Goal: Answer question/provide support: Share knowledge or assist other users

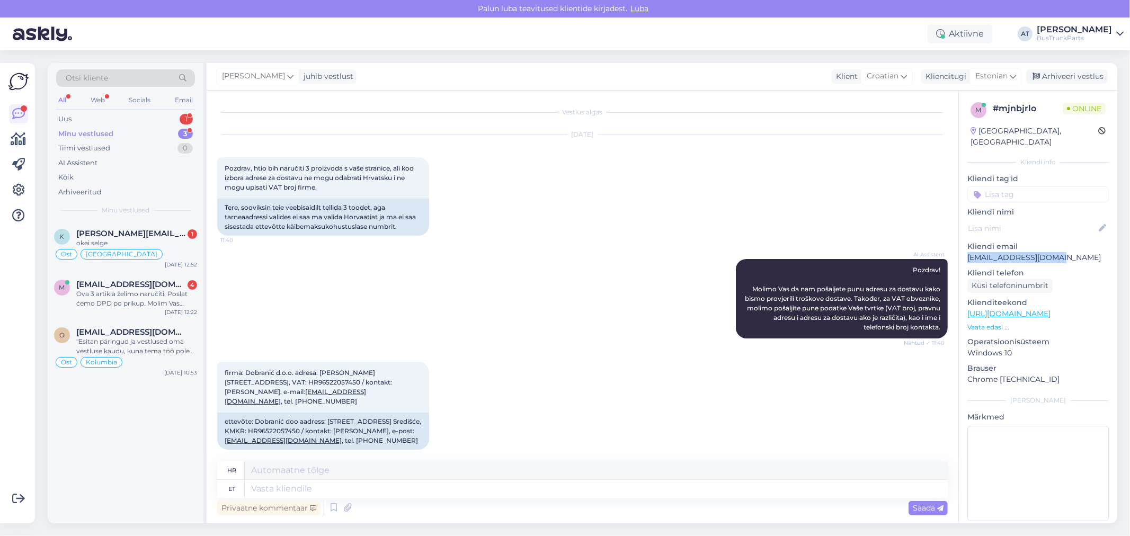
scroll to position [566, 0]
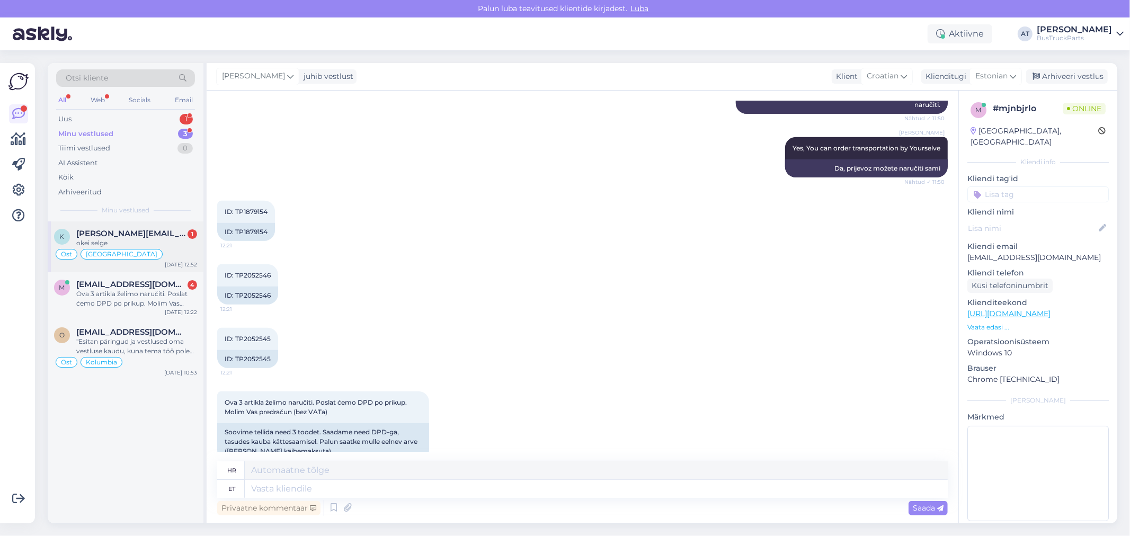
click at [150, 236] on div "[PERSON_NAME][EMAIL_ADDRESS][DOMAIN_NAME] 1" at bounding box center [136, 234] width 121 height 10
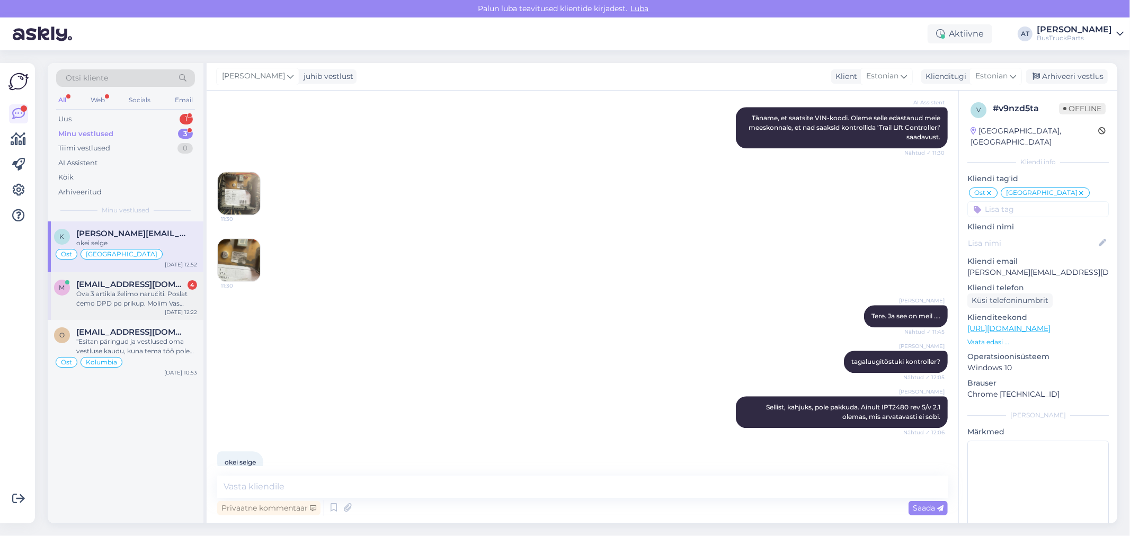
click at [157, 303] on div "Ova 3 artikla želimo naručiti. Poslat ćemo DPD po prikup. Molim Vas predračun (…" at bounding box center [136, 298] width 121 height 19
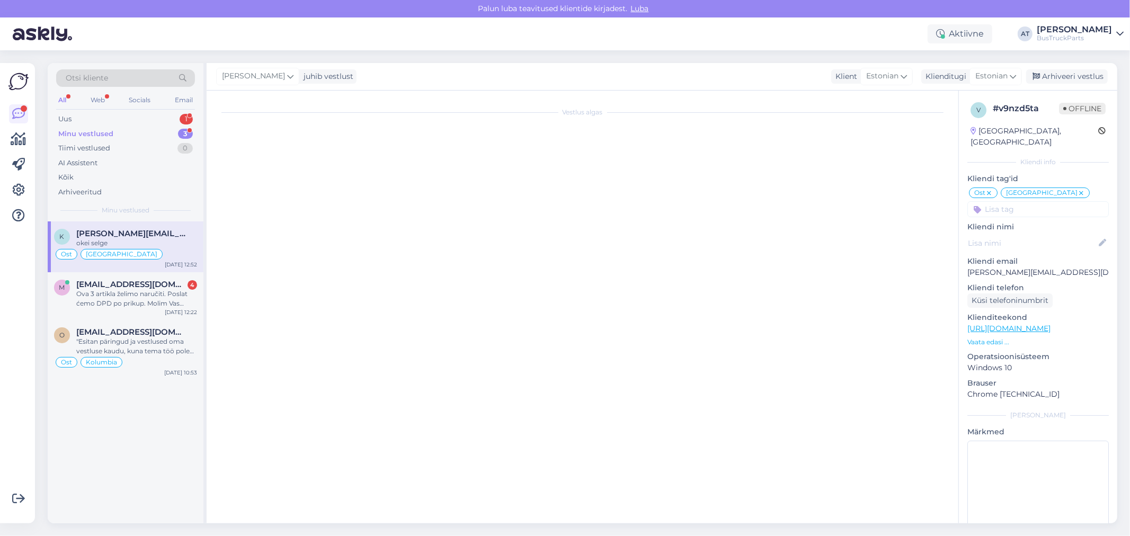
scroll to position [566, 0]
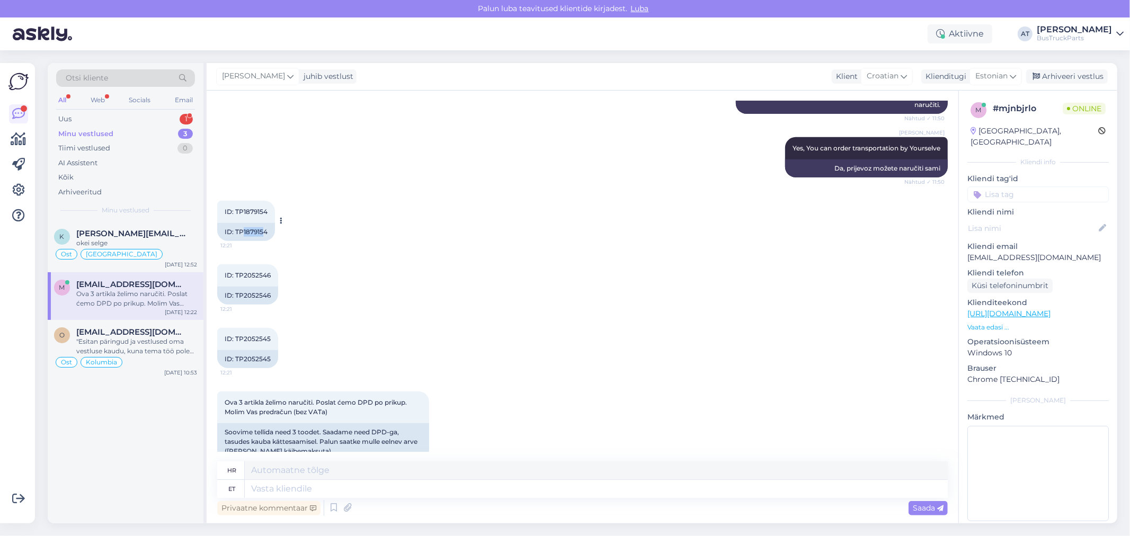
drag, startPoint x: 242, startPoint y: 209, endPoint x: 263, endPoint y: 209, distance: 21.2
click at [263, 223] on div "ID: TP1879154" at bounding box center [246, 232] width 58 height 18
click at [244, 223] on div "ID: TP1879154" at bounding box center [246, 232] width 58 height 18
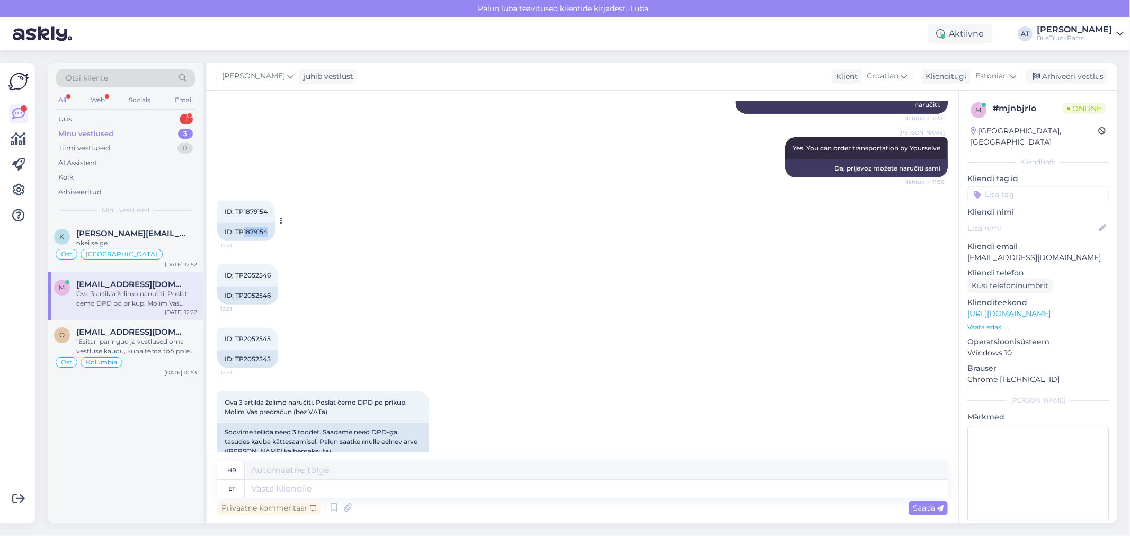
drag, startPoint x: 244, startPoint y: 208, endPoint x: 267, endPoint y: 205, distance: 23.5
click at [267, 223] on div "ID: TP1879154" at bounding box center [246, 232] width 58 height 18
copy div "1879154"
drag, startPoint x: 243, startPoint y: 274, endPoint x: 270, endPoint y: 274, distance: 27.6
click at [270, 287] on div "ID: TP2052546" at bounding box center [247, 296] width 61 height 18
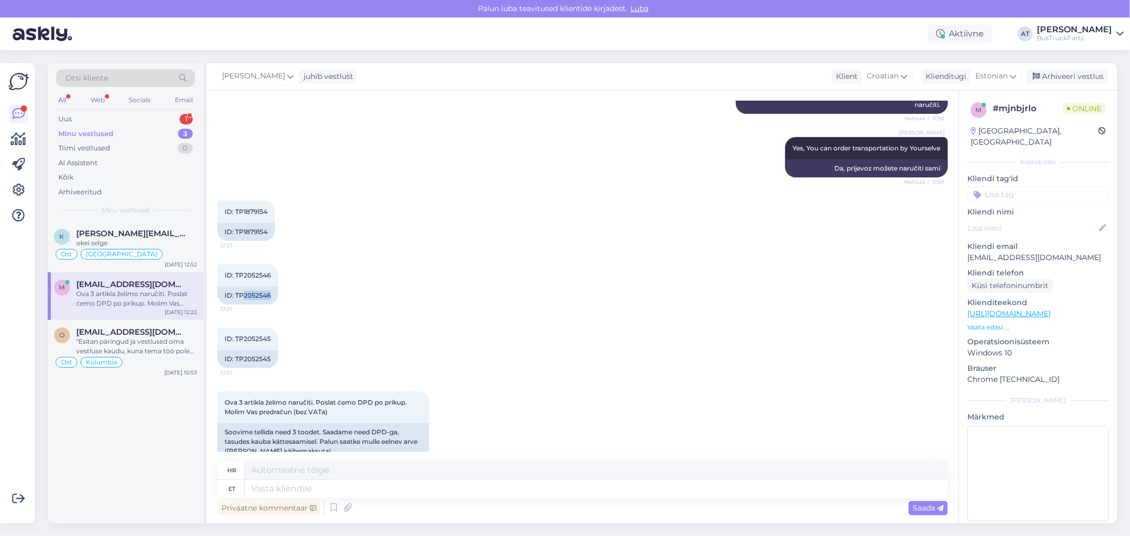
copy div "2052546"
click at [262, 350] on div "ID: TP2052545" at bounding box center [247, 359] width 61 height 18
drag, startPoint x: 242, startPoint y: 338, endPoint x: 274, endPoint y: 341, distance: 32.5
click at [274, 350] on div "ID: TP2052545" at bounding box center [247, 359] width 61 height 18
copy div "2052545"
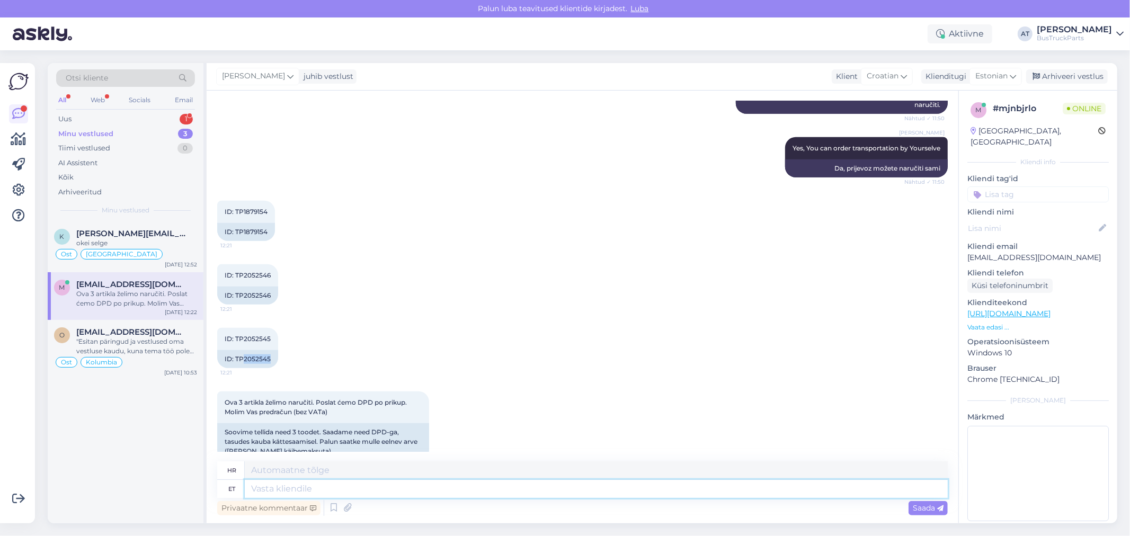
click at [493, 496] on textarea at bounding box center [596, 489] width 703 height 18
paste textarea "1879154 2052546 2052545"
type textarea "1879154 2052546 2052545"
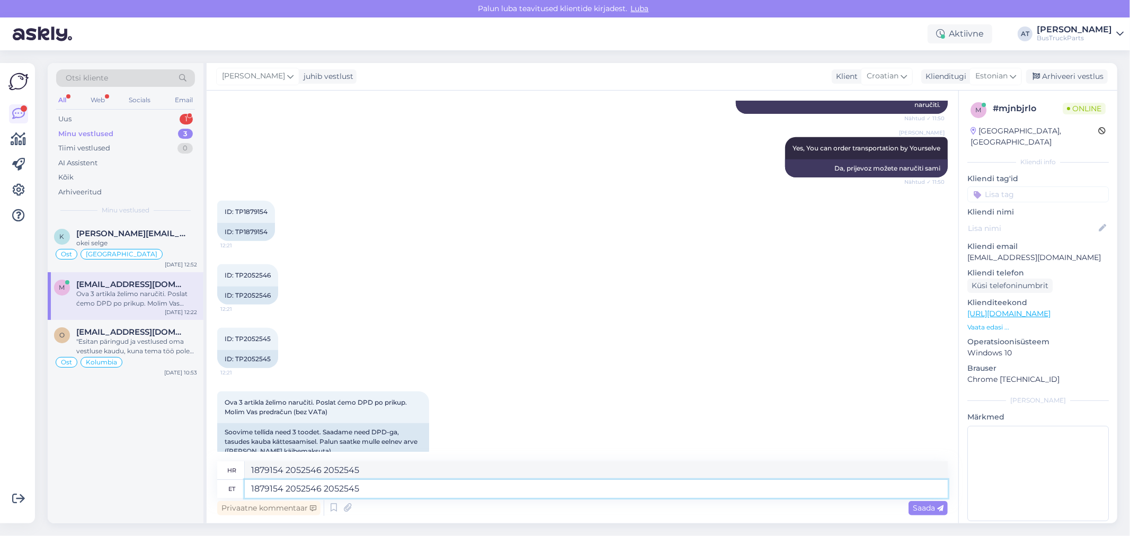
drag, startPoint x: 378, startPoint y: 490, endPoint x: 244, endPoint y: 490, distance: 134.0
click at [244, 490] on div "et 1879154 2052546 2052545" at bounding box center [582, 489] width 731 height 18
drag, startPoint x: 431, startPoint y: 485, endPoint x: 441, endPoint y: 489, distance: 11.1
click at [431, 485] on textarea "1879154 2052546 2052545" at bounding box center [596, 489] width 703 height 18
type textarea "TP"
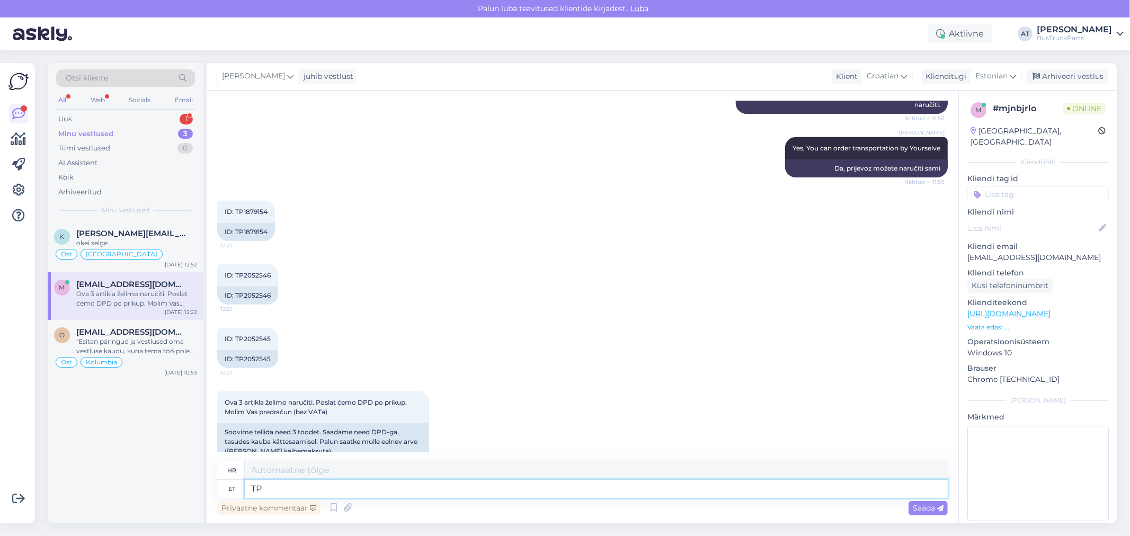
type textarea "Pas"
click at [265, 489] on textarea "TP" at bounding box center [596, 489] width 703 height 18
paste textarea "2052546"
type textarea "TP 2052546"
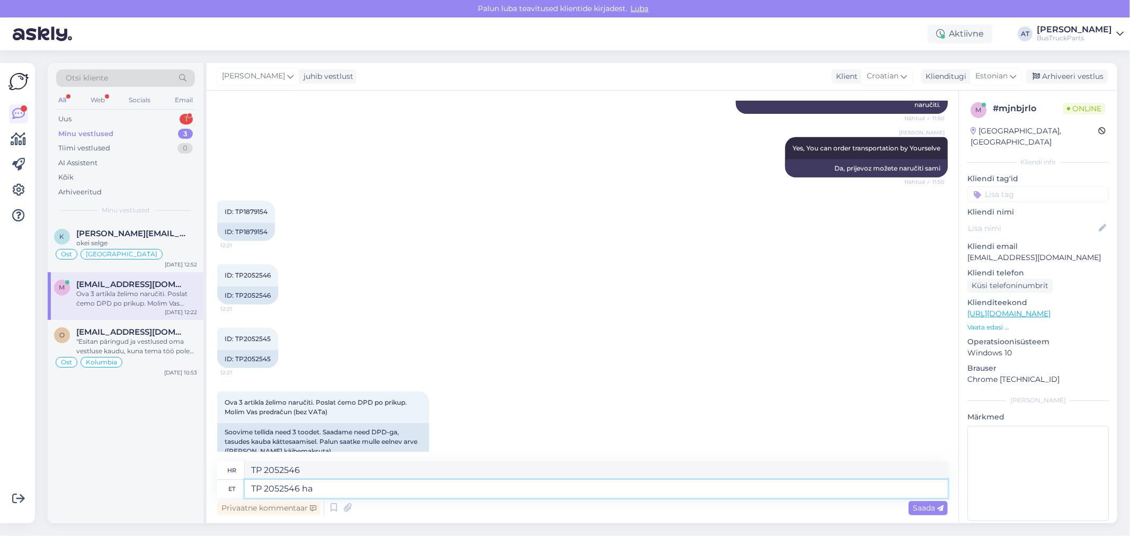
type textarea "TP 2052546 has"
type textarea "TP 2052546 ha"
type textarea "TP 2052546 has de"
type textarea "TP 2052546 ima"
type textarea "TP 2052546 has defect -"
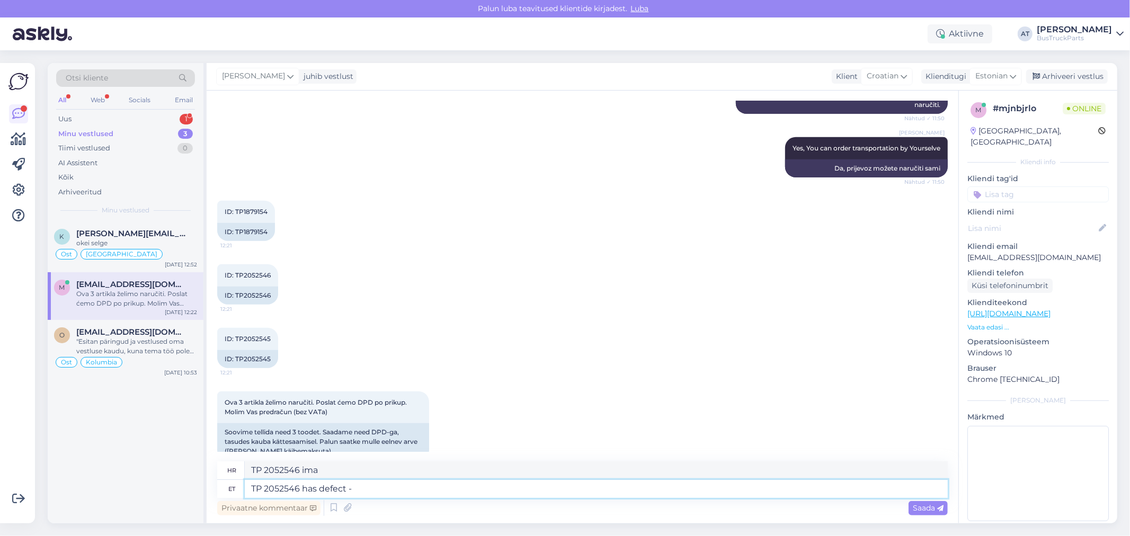
type textarea "TP 2052546 ima kvar"
type textarea "TP 2052546 has defect -"
type textarea "TP 2052546 ima kvar -"
click at [405, 486] on textarea "TP 2052546 has defect -" at bounding box center [596, 489] width 703 height 18
paste textarea "one mounting is broken"
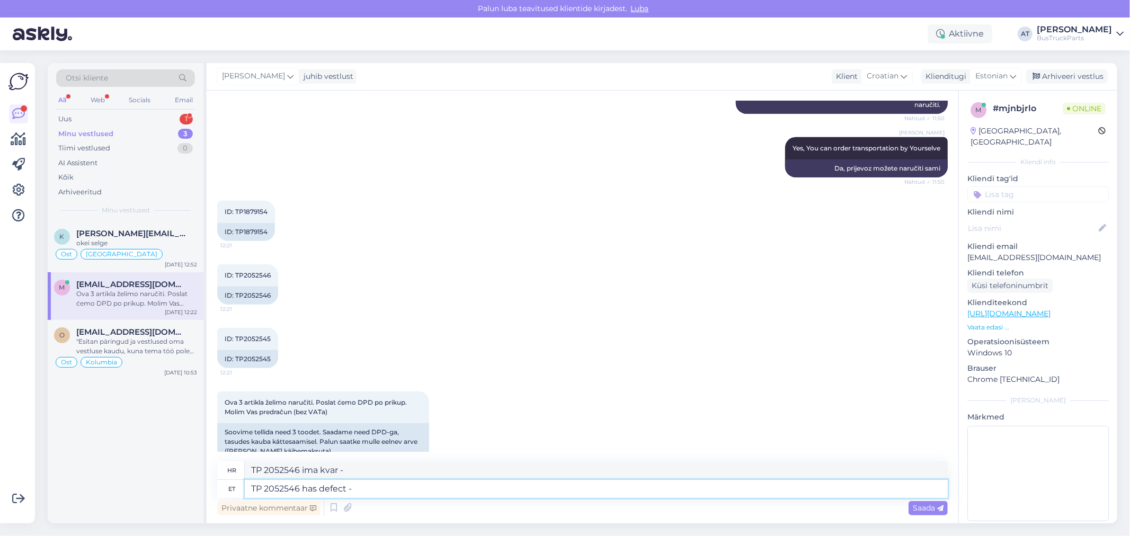
type textarea "TP 2052546 has defect - one mounting is broken"
type textarea "TP 2052546 ima kvar - jedan nosač je slomljen"
type textarea "TP 2052546 has defect - one mounting is broken"
click at [923, 514] on div "Saada" at bounding box center [928, 508] width 39 height 14
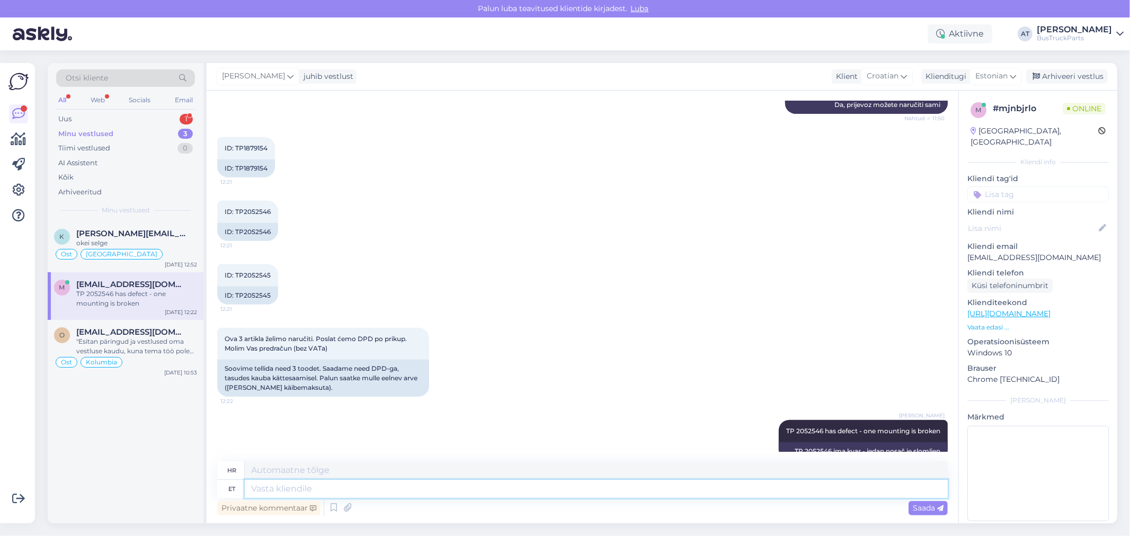
click at [837, 493] on textarea at bounding box center [596, 489] width 703 height 18
type textarea "We h"
type textarea "Mi"
type textarea "We have onoth"
type textarea "[DEMOGRAPHIC_DATA]"
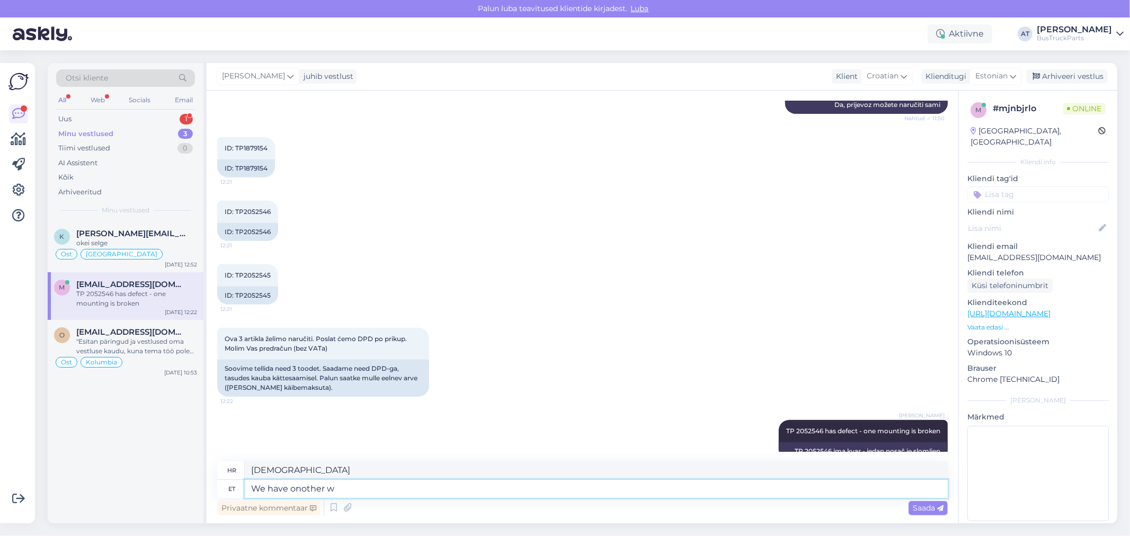
type textarea "We have onother wi"
type textarea "[DEMOGRAPHIC_DATA] [PERSON_NAME] jednu"
type textarea "We have onother with"
type textarea "Imamo [PERSON_NAME] jednog s"
type textarea "We have onother with normal"
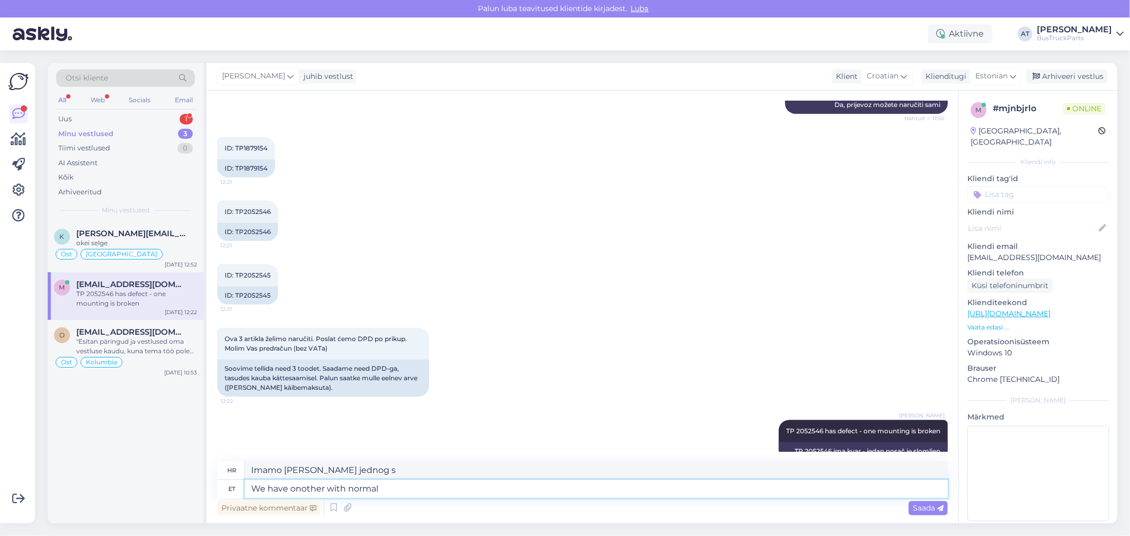
type textarea "Imamo [PERSON_NAME] jednog s normalnim"
type textarea "We have onother with normal condition -"
type textarea "Imamo [PERSON_NAME] jednog u normalnom stanju -"
click at [624, 488] on textarea "We have onother with normal condition -" at bounding box center [596, 489] width 703 height 18
paste textarea "[URL][DOMAIN_NAME]"
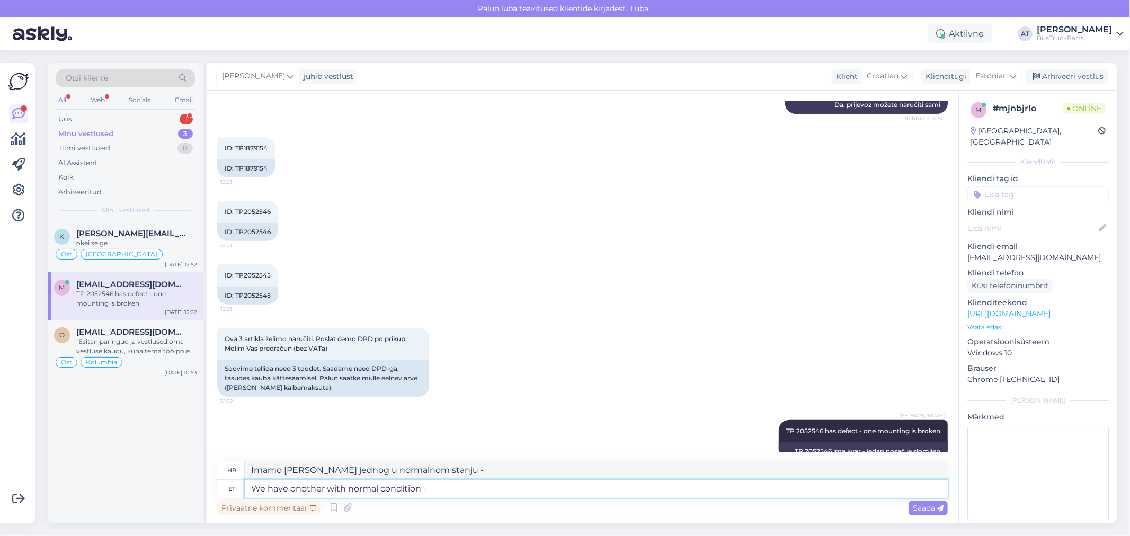
type textarea "We have onother with normal condition - [URL][DOMAIN_NAME]"
type textarea "Imamo [PERSON_NAME] u normalnom stanju - [URL][DOMAIN_NAME]"
type textarea "We have onother with normal condition - [URL][DOMAIN_NAME]"
click at [927, 510] on span "Saada" at bounding box center [928, 508] width 31 height 10
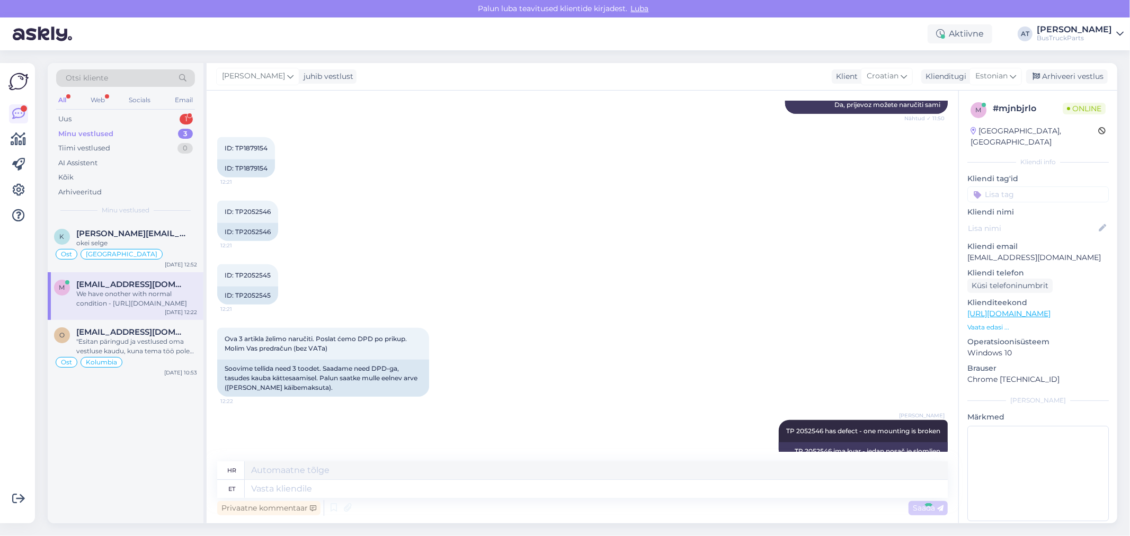
scroll to position [732, 0]
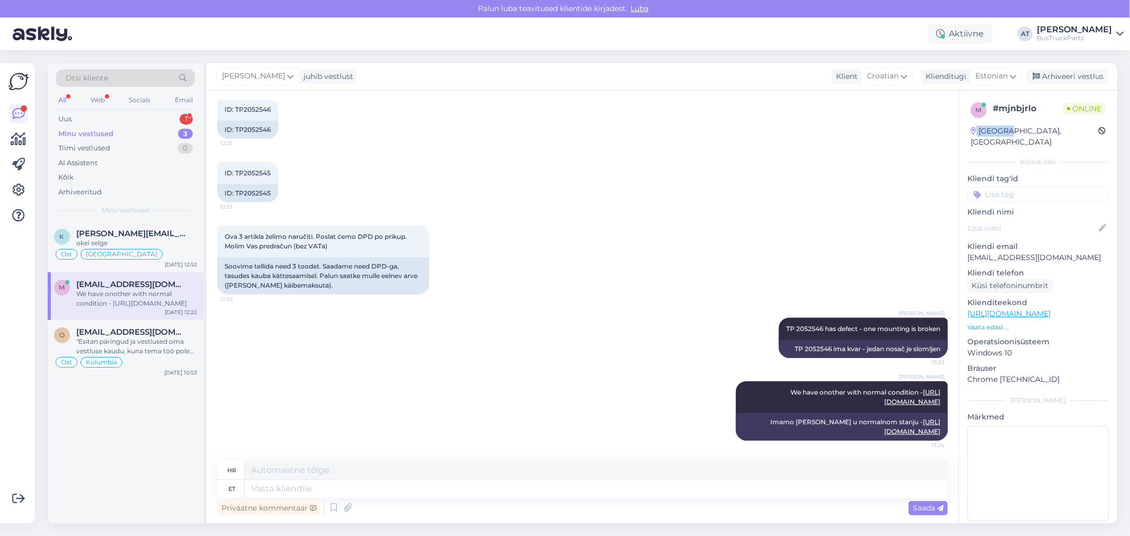
drag, startPoint x: 1005, startPoint y: 131, endPoint x: 967, endPoint y: 131, distance: 38.1
click at [967, 131] on div "m # mjnbjrlo Online [GEOGRAPHIC_DATA], [GEOGRAPHIC_DATA]" at bounding box center [1037, 125] width 141 height 52
copy div "[GEOGRAPHIC_DATA]"
click at [1015, 187] on input at bounding box center [1037, 195] width 141 height 16
paste input "[GEOGRAPHIC_DATA]"
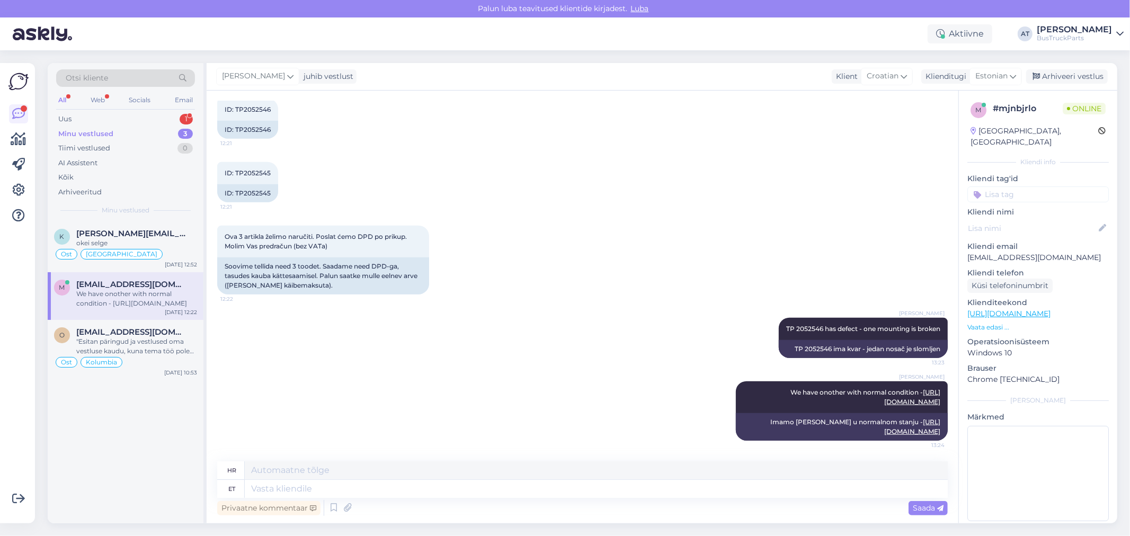
type input "[GEOGRAPHIC_DATA]"
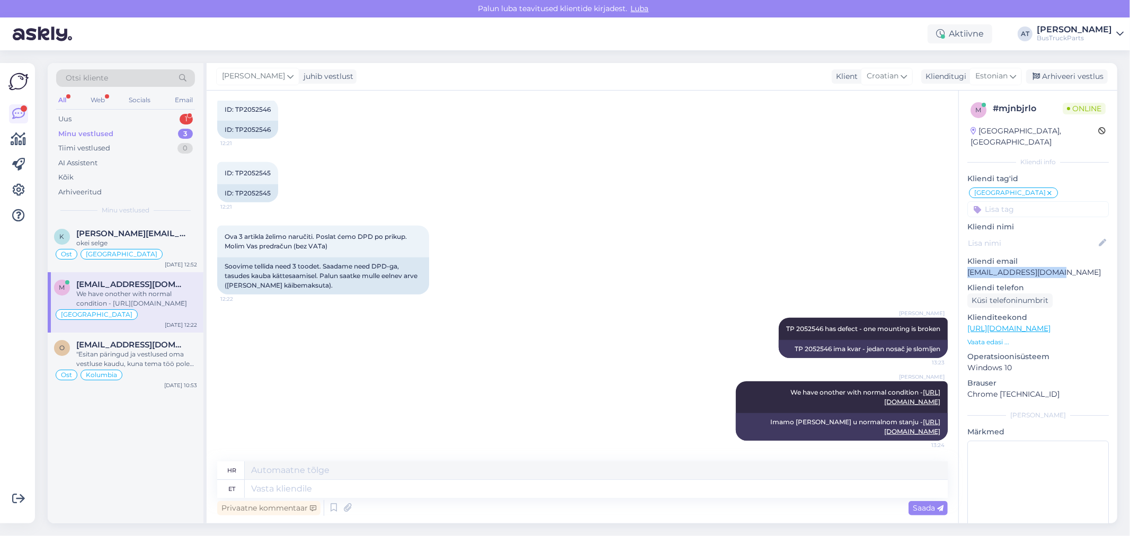
drag, startPoint x: 1058, startPoint y: 262, endPoint x: 966, endPoint y: 263, distance: 91.7
click at [966, 263] on div "m # mjnbjrlo Online [GEOGRAPHIC_DATA], [GEOGRAPHIC_DATA] [GEOGRAPHIC_DATA] info…" at bounding box center [1038, 321] width 158 height 461
copy p "[EMAIL_ADDRESS][DOMAIN_NAME]"
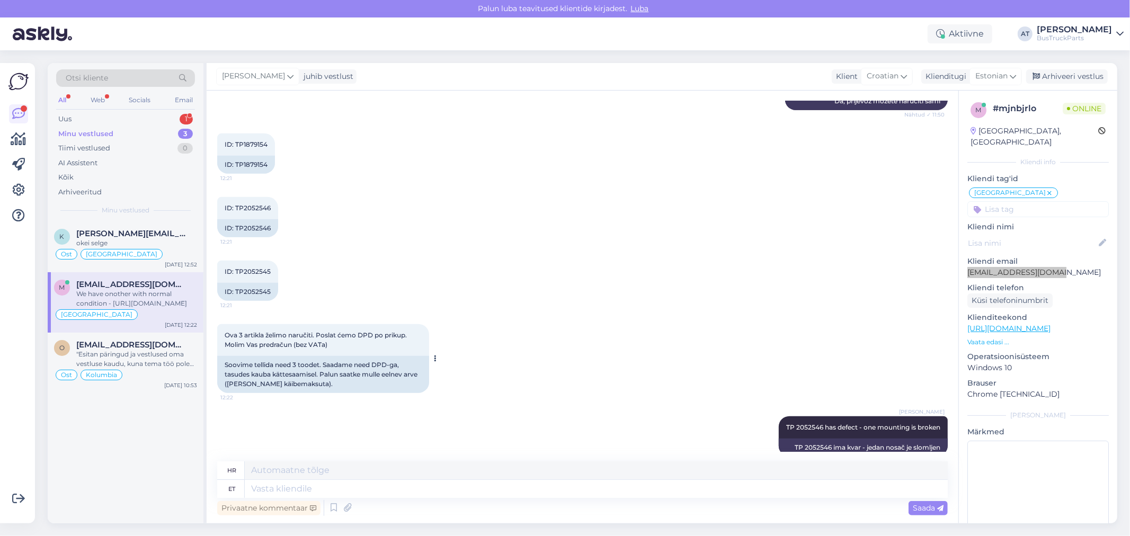
scroll to position [614, 0]
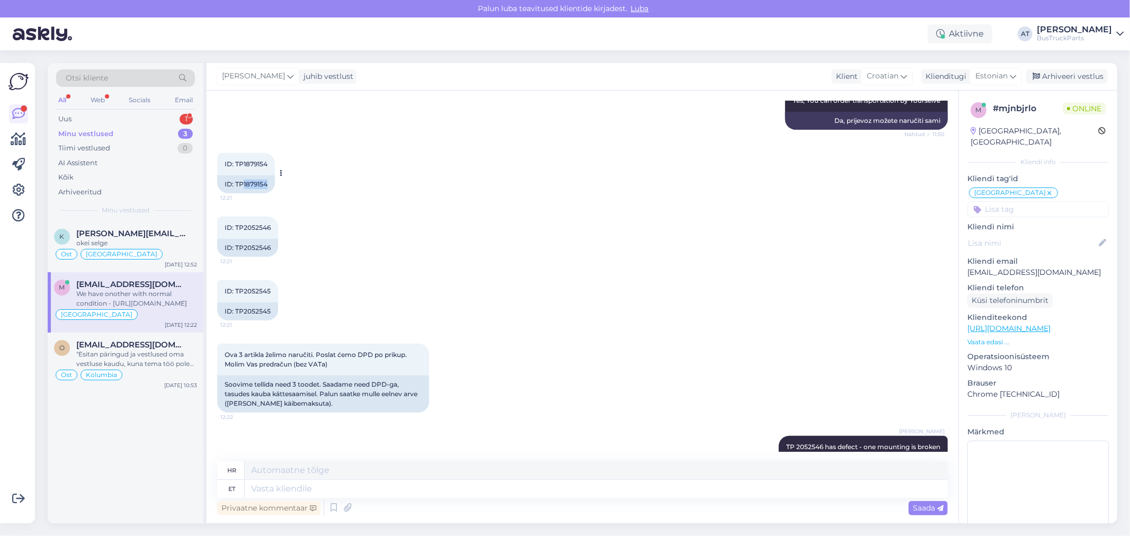
drag, startPoint x: 243, startPoint y: 165, endPoint x: 268, endPoint y: 165, distance: 24.9
click at [268, 175] on div "ID: TP1879154" at bounding box center [246, 184] width 58 height 18
copy div "1879154"
drag, startPoint x: 245, startPoint y: 289, endPoint x: 270, endPoint y: 289, distance: 25.4
click at [270, 303] on div "ID: TP2052545" at bounding box center [247, 312] width 61 height 18
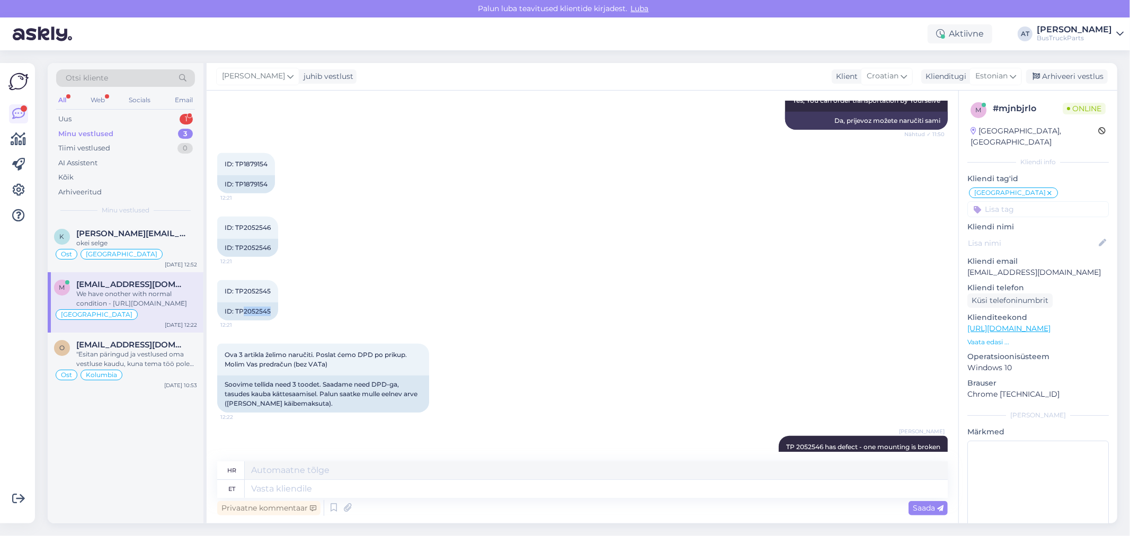
copy div "2052545"
click at [767, 332] on div "Ova 3 artikla želimo naručiti. Poslat ćemo DPD po prikup. Molim Vas predračun (…" at bounding box center [582, 378] width 731 height 92
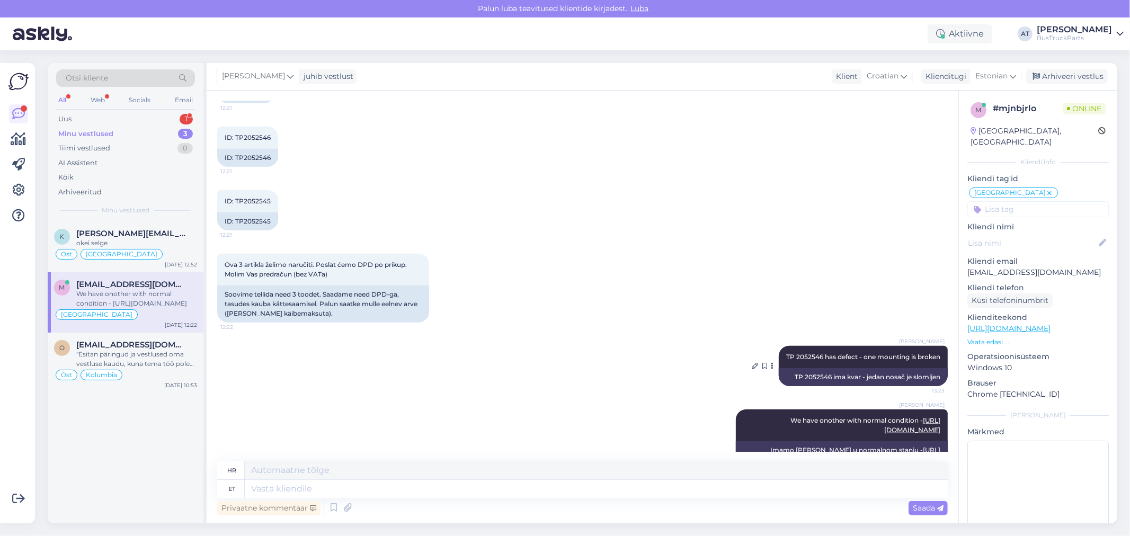
scroll to position [731, 0]
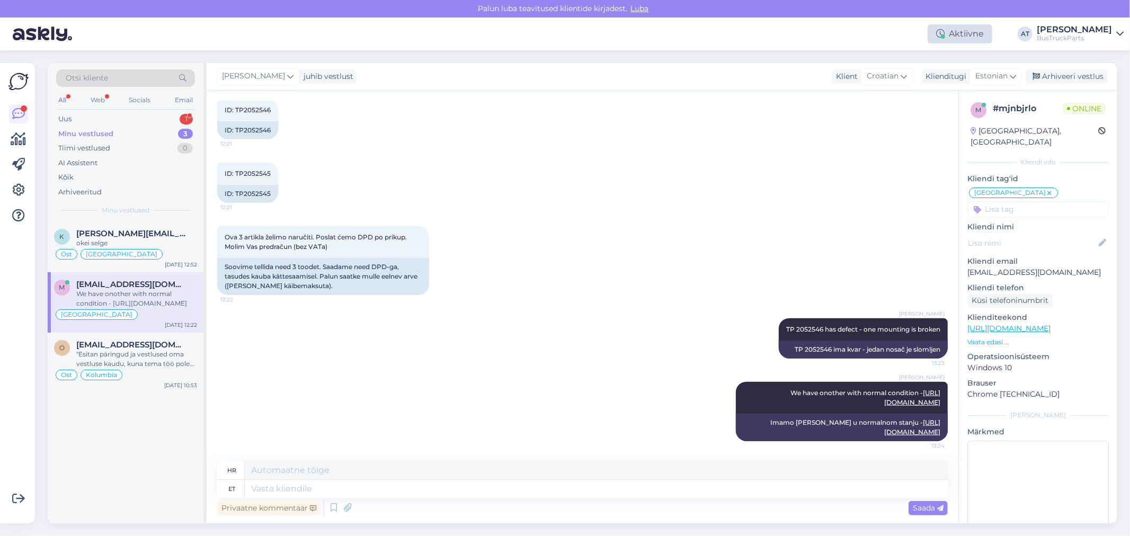
click at [992, 32] on div "Aktiivne" at bounding box center [960, 33] width 65 height 19
click at [980, 85] on button "30 minutit" at bounding box center [960, 83] width 48 height 12
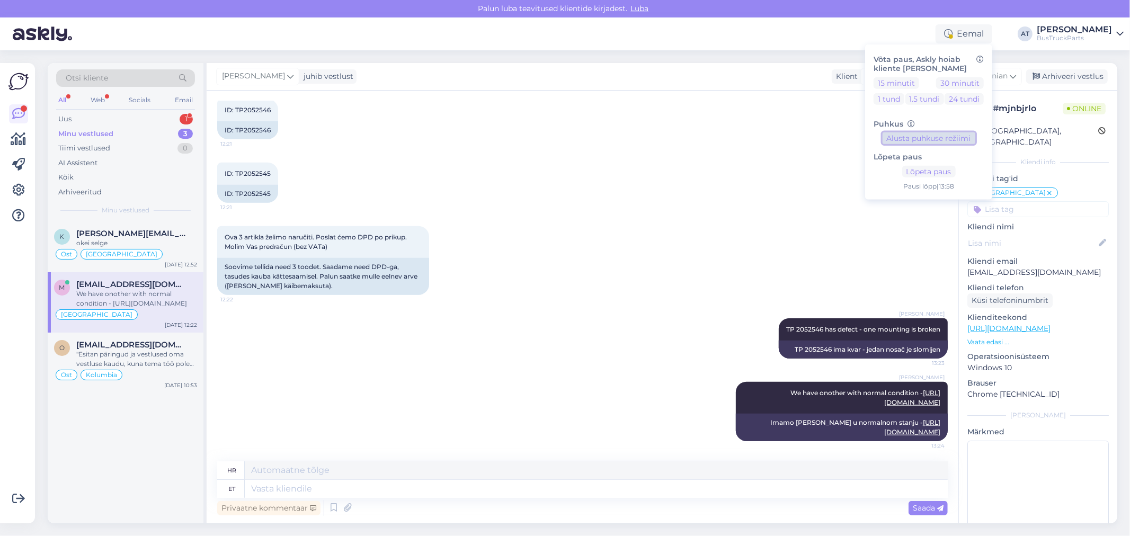
click at [973, 138] on button "Alusta puhkuse režiimi" at bounding box center [929, 138] width 93 height 12
click at [107, 119] on div "Uus 1" at bounding box center [125, 119] width 139 height 15
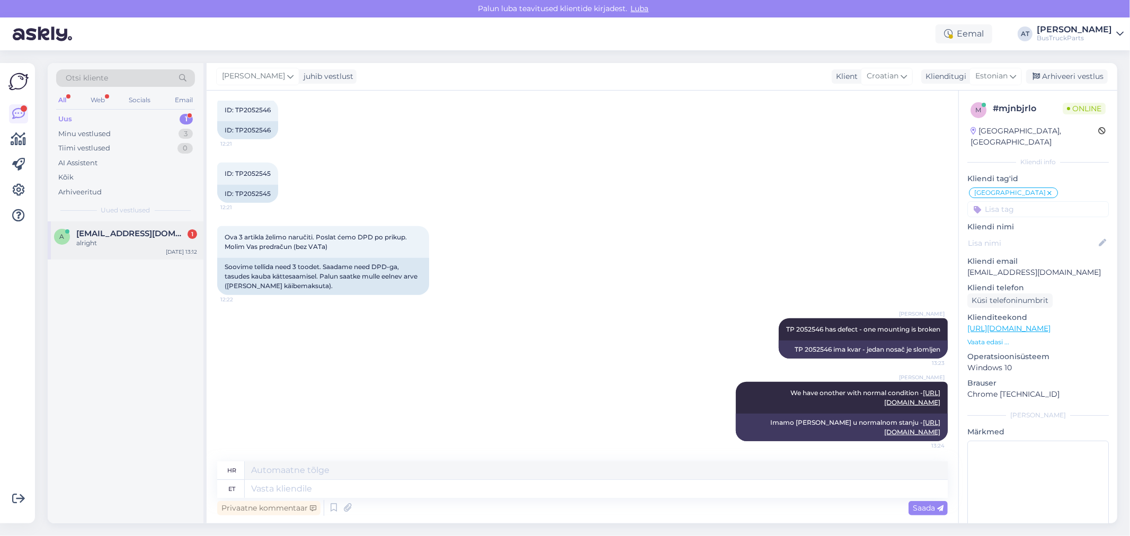
click at [126, 243] on div "alright" at bounding box center [136, 243] width 121 height 10
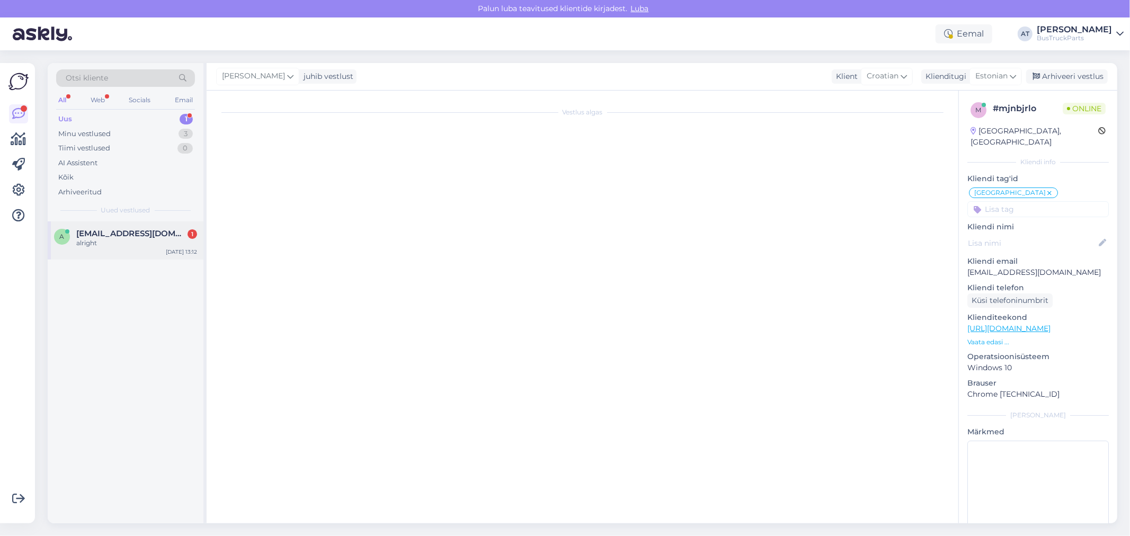
scroll to position [0, 0]
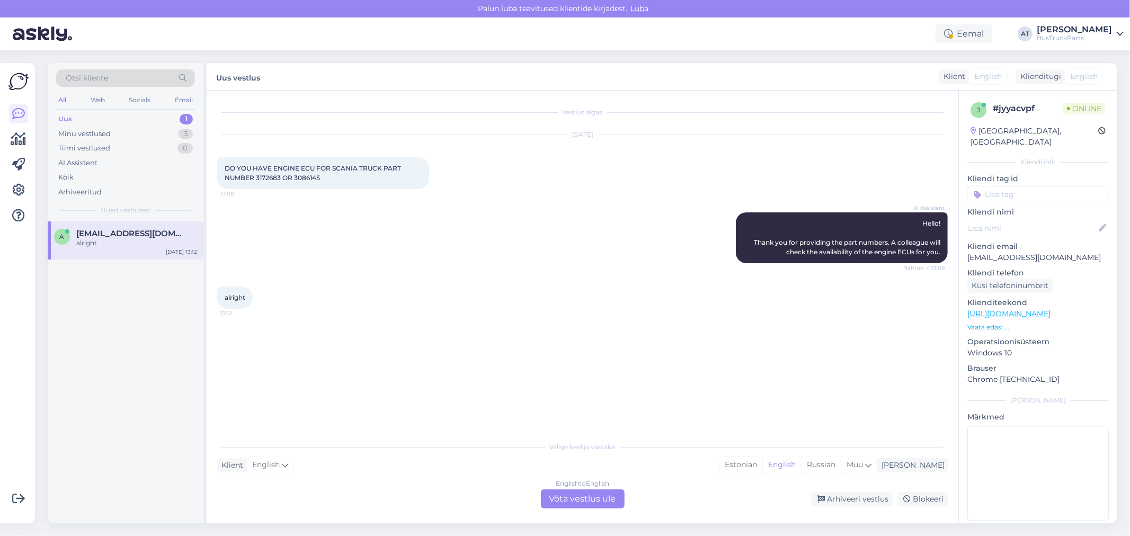
click at [269, 173] on span "DO YOU HAVE ENGINE ECU FOR SCANIA TRUCK PART NUMBER 3172683 OR 3086145" at bounding box center [314, 172] width 178 height 17
copy span "3172683"
click at [312, 182] on div "DO YOU HAVE ENGINE ECU FOR SCANIA TRUCK PART NUMBER 3172683 OR 3086145 13:08" at bounding box center [323, 173] width 212 height 32
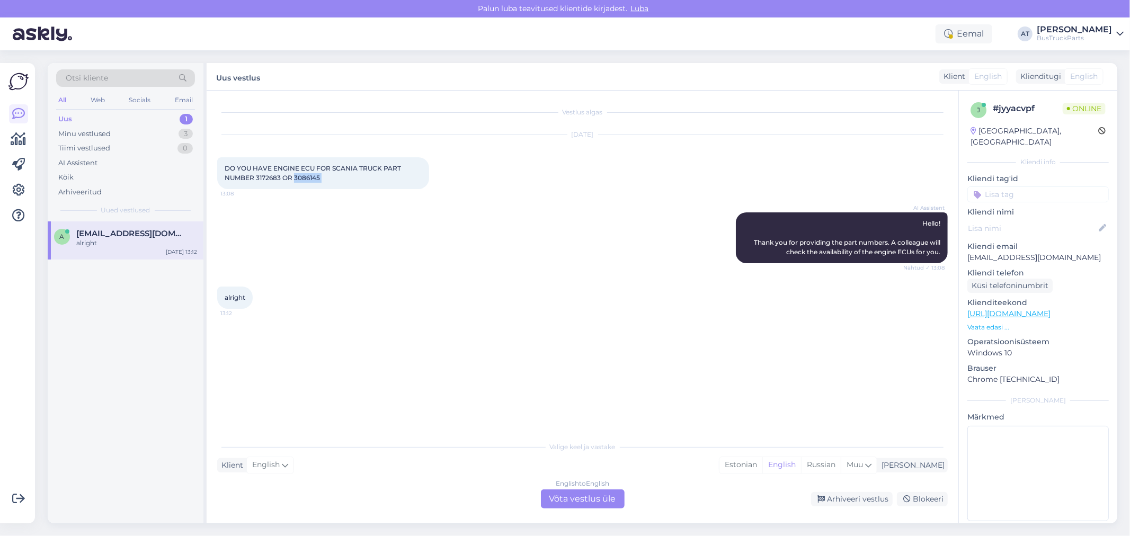
copy div "3086145 13:08"
click at [310, 172] on span "DO YOU HAVE ENGINE ECU FOR SCANIA TRUCK PART NUMBER 3172683 OR 3086145" at bounding box center [314, 172] width 178 height 17
drag, startPoint x: 331, startPoint y: 176, endPoint x: 223, endPoint y: 166, distance: 108.6
click at [223, 166] on div "DO YOU HAVE ENGINE ECU FOR SCANIA TRUCK PART NUMBER 3172683 OR 3086145 13:08" at bounding box center [323, 173] width 212 height 32
copy span "DO YOU HAVE ENGINE ECU FOR SCANIA TRUCK PART NUMBER 3172683 OR 3086145"
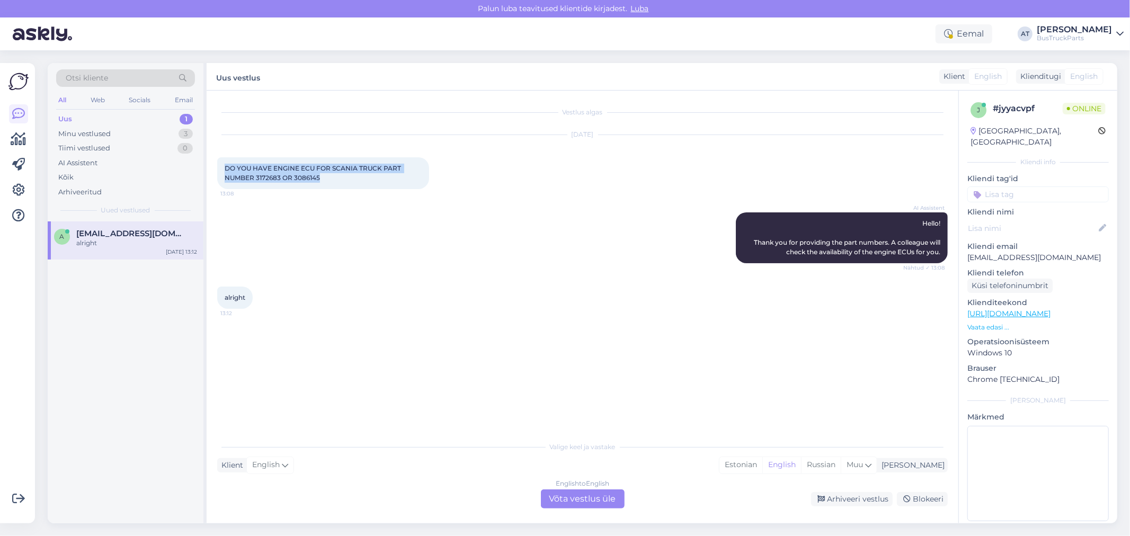
click at [349, 177] on div "DO YOU HAVE ENGINE ECU FOR SCANIA TRUCK PART NUMBER 3172683 OR 3086145 13:08" at bounding box center [323, 173] width 212 height 32
click at [261, 177] on span "DO YOU HAVE ENGINE ECU FOR SCANIA TRUCK PART NUMBER 3172683 OR 3086145" at bounding box center [314, 172] width 178 height 17
